Goal: Information Seeking & Learning: Understand process/instructions

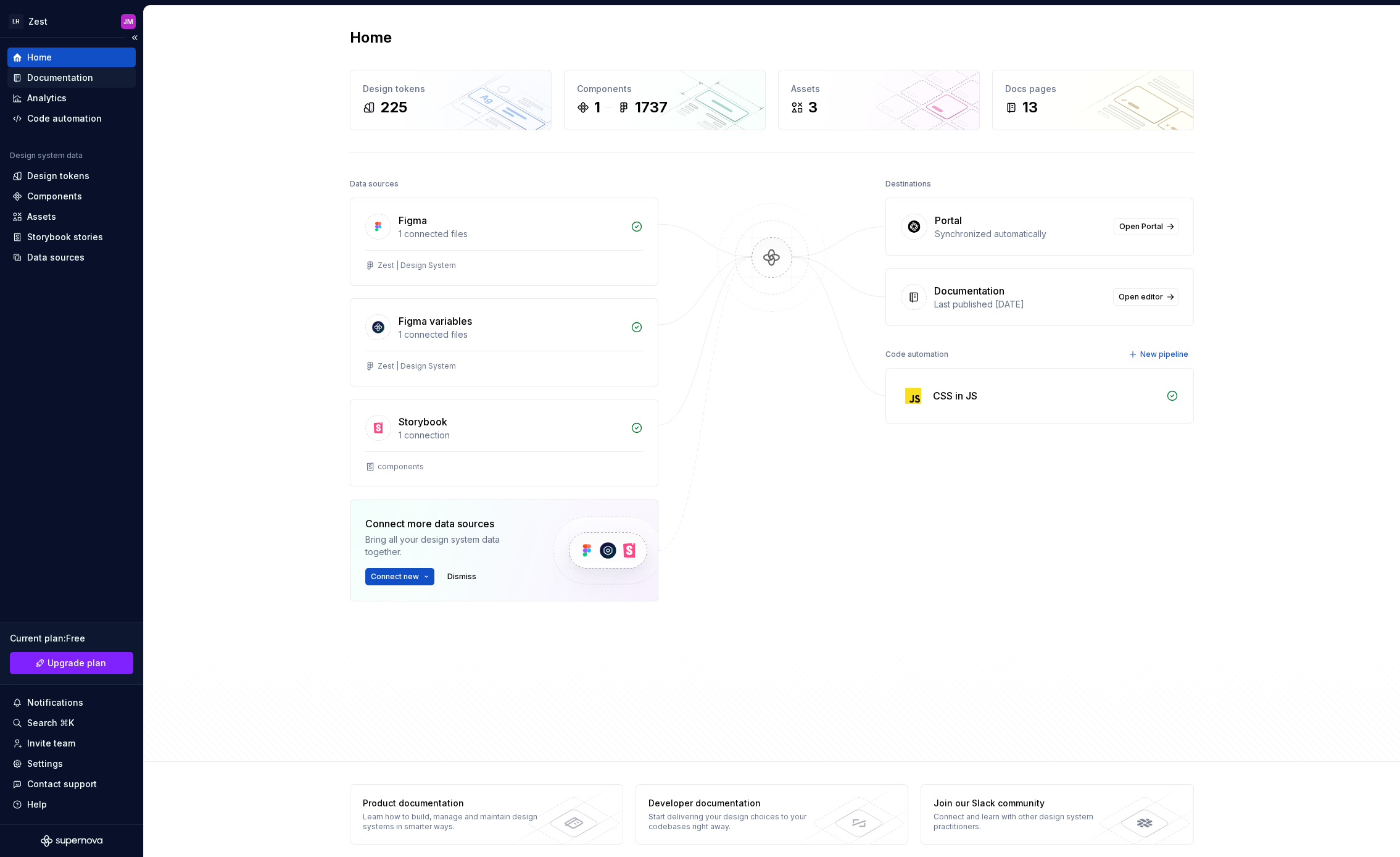
click at [78, 82] on div "Documentation" at bounding box center [60, 78] width 66 height 12
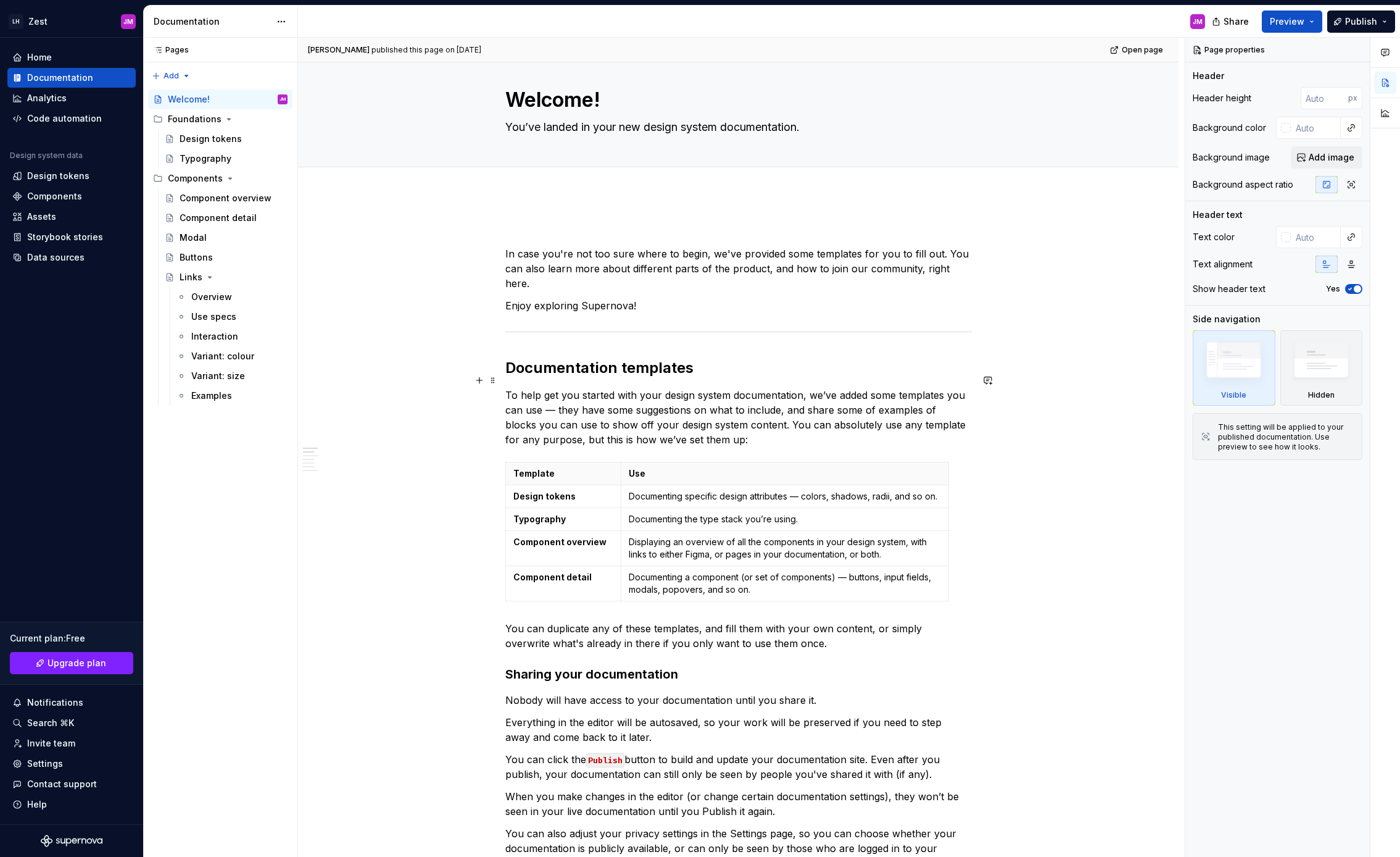
scroll to position [18, 0]
click at [231, 279] on div "Links" at bounding box center [234, 277] width 108 height 17
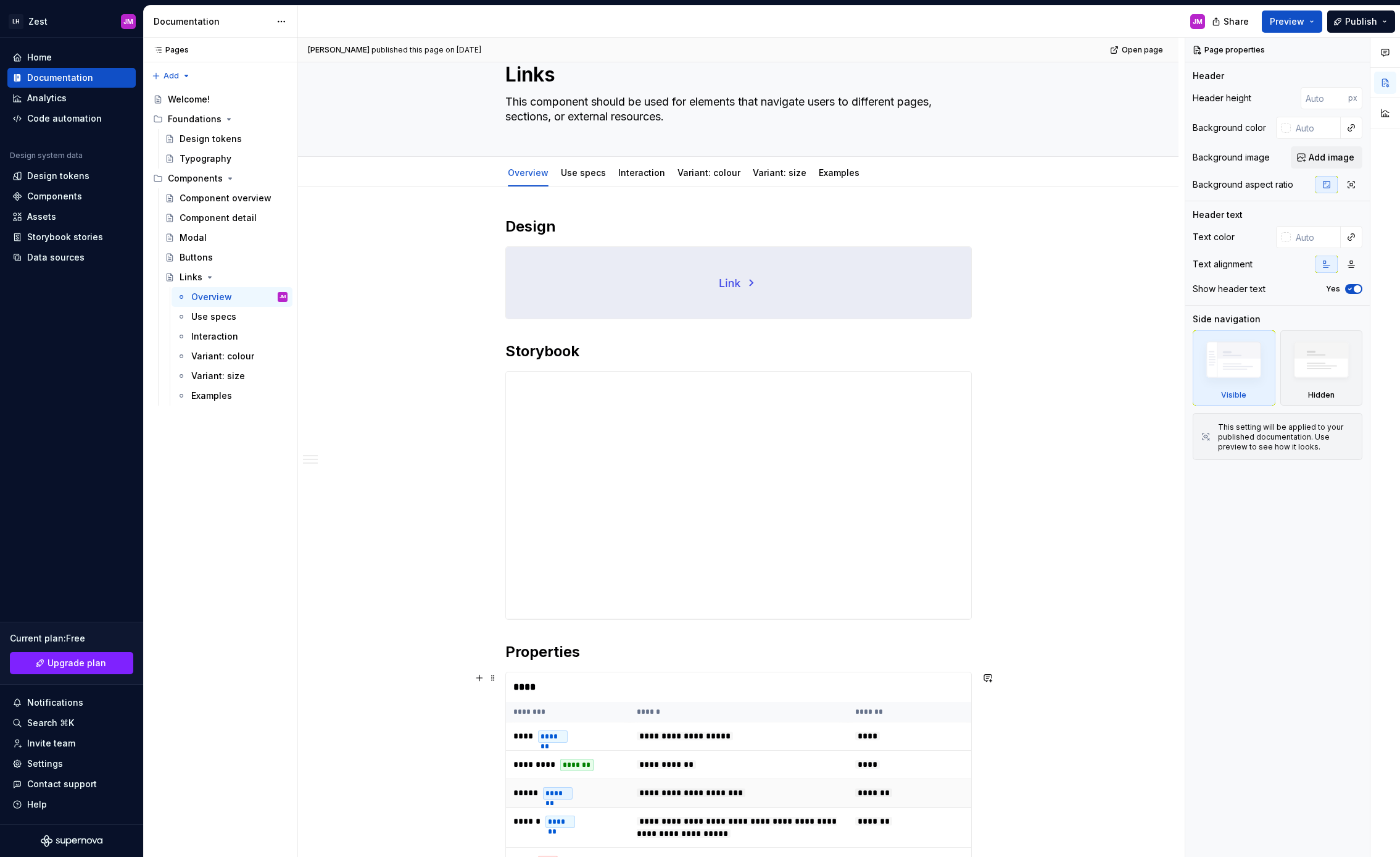
scroll to position [26, 0]
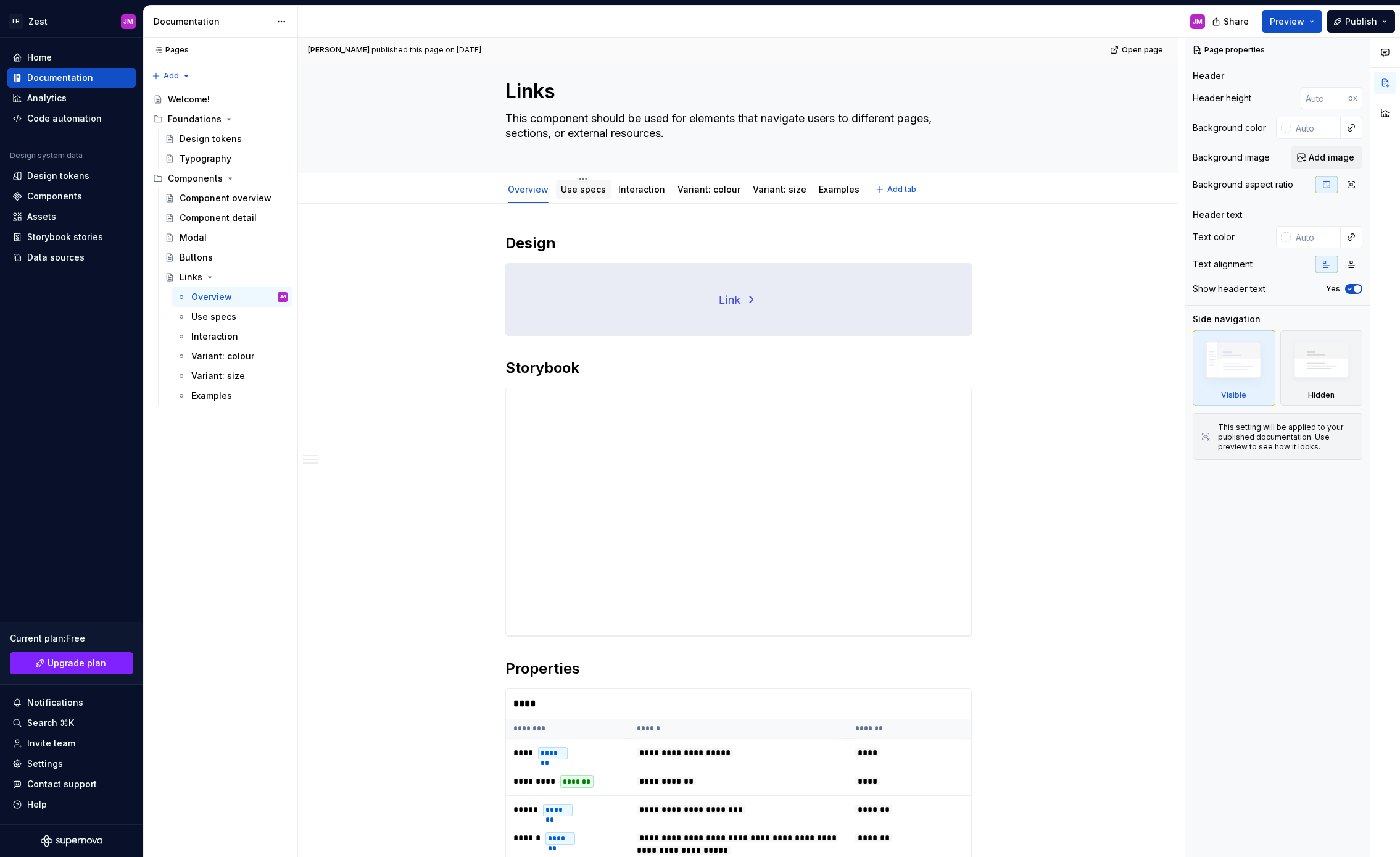
click at [583, 190] on link "Use specs" at bounding box center [584, 189] width 45 height 11
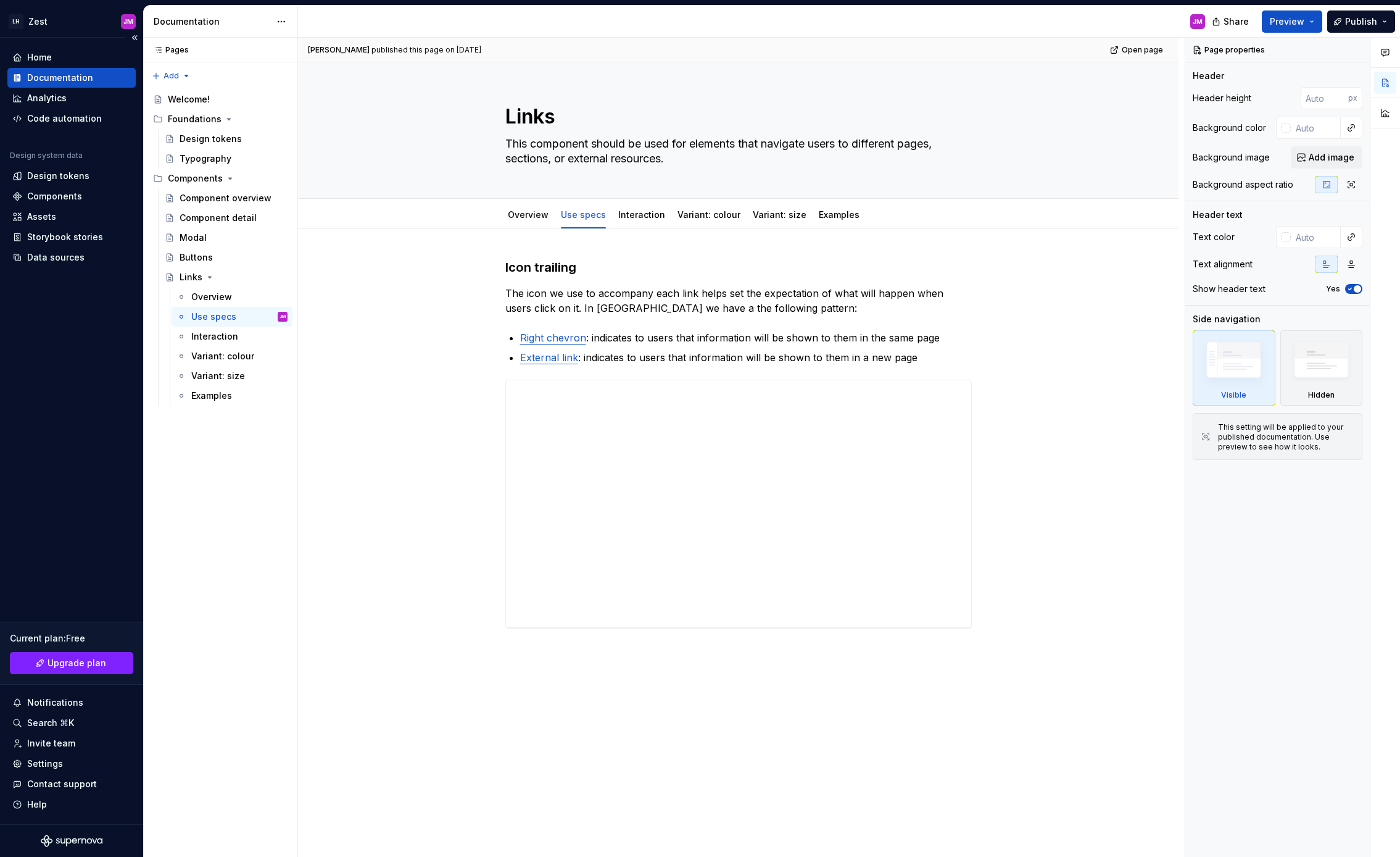
type textarea "*"
